Goal: Task Accomplishment & Management: Manage account settings

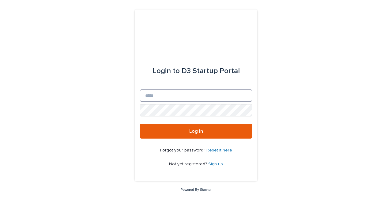
click at [151, 95] on input "Email" at bounding box center [196, 95] width 113 height 12
type input "**********"
click at [140, 124] on button "Log in" at bounding box center [196, 131] width 113 height 15
